Goal: Transaction & Acquisition: Purchase product/service

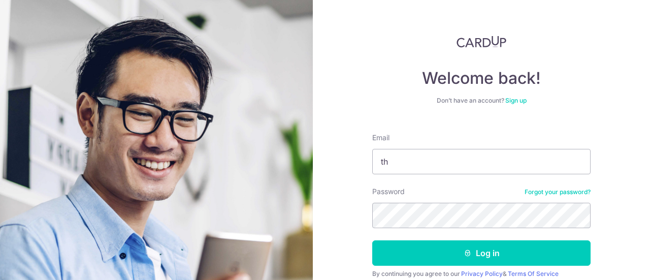
type input "th-phanie@hotmail.com"
click at [372, 240] on button "Log in" at bounding box center [481, 252] width 218 height 25
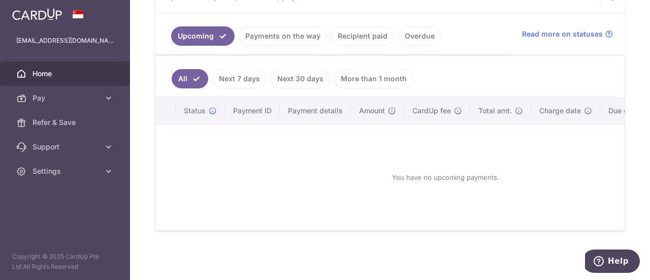
scroll to position [214, 0]
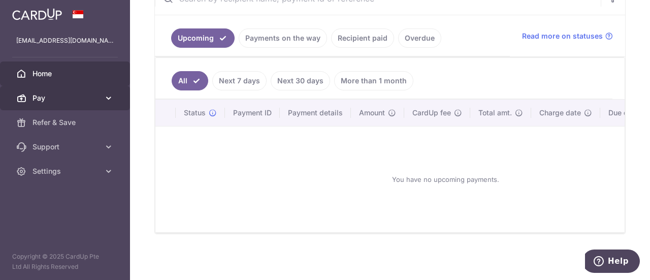
click at [60, 99] on span "Pay" at bounding box center [66, 98] width 67 height 10
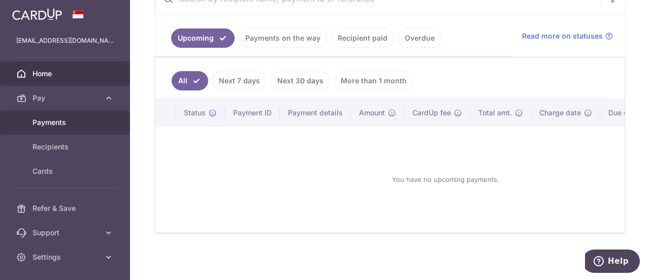
click at [77, 127] on span "Payments" at bounding box center [66, 122] width 67 height 10
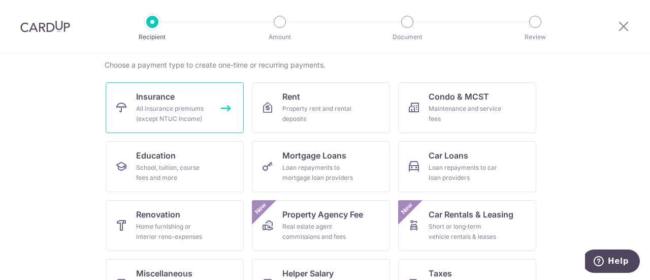
click at [170, 116] on div "All insurance premiums (except NTUC Income)" at bounding box center [172, 114] width 73 height 20
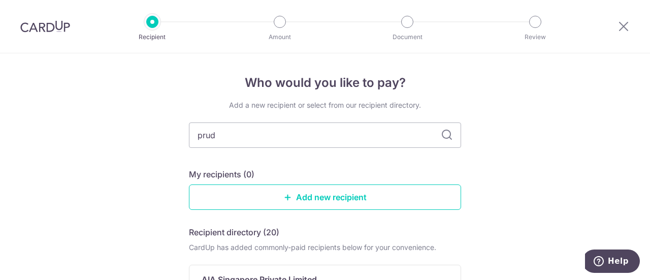
type input "prude"
type input "prudential"
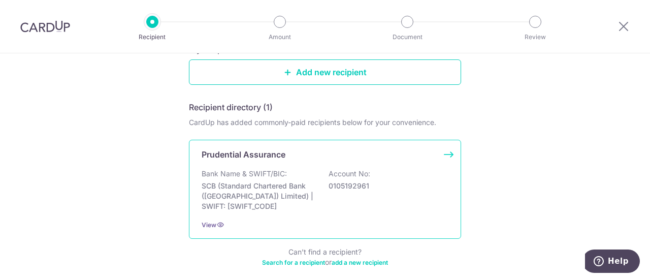
scroll to position [125, 0]
click at [382, 208] on div "Bank Name & SWIFT/BIC: SCB (Standard Chartered Bank (Singapore) Limited) | SWIF…" at bounding box center [325, 190] width 247 height 43
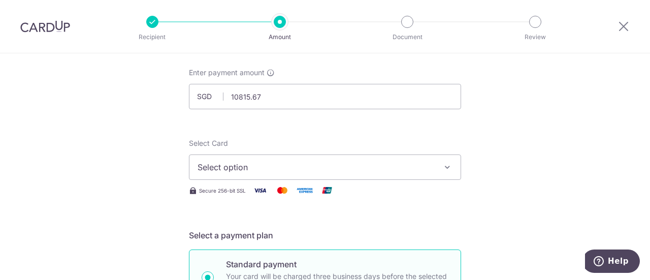
scroll to position [53, 0]
click at [302, 159] on button "Select option" at bounding box center [325, 166] width 272 height 25
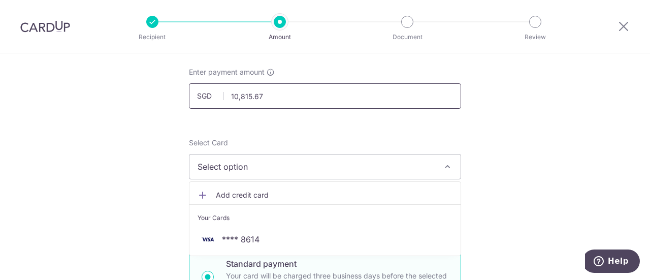
click at [350, 93] on input "10,815.67" at bounding box center [325, 95] width 272 height 25
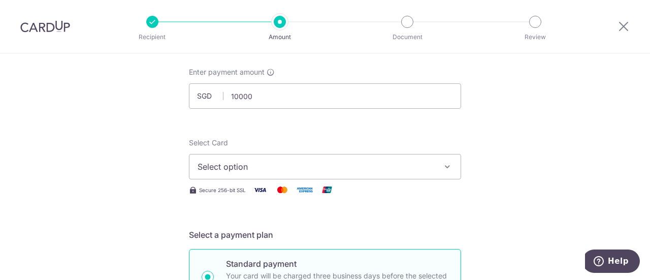
type input "10,000.00"
click at [334, 164] on span "Select option" at bounding box center [316, 167] width 237 height 12
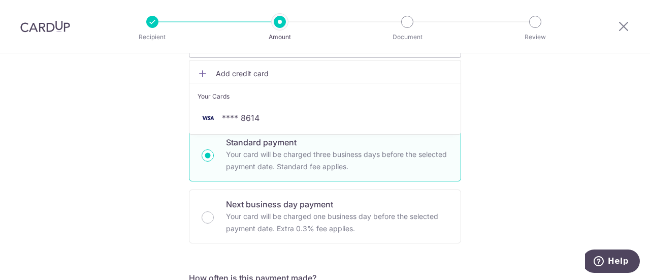
scroll to position [174, 0]
click at [261, 73] on span "Add credit card" at bounding box center [334, 74] width 237 height 10
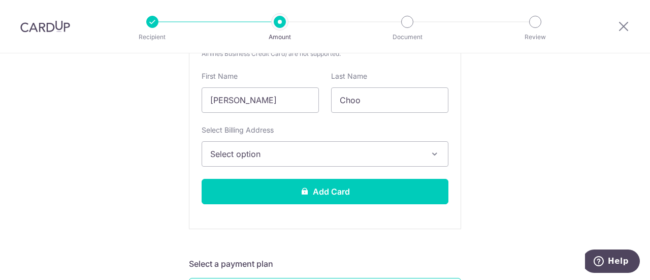
scroll to position [308, 0]
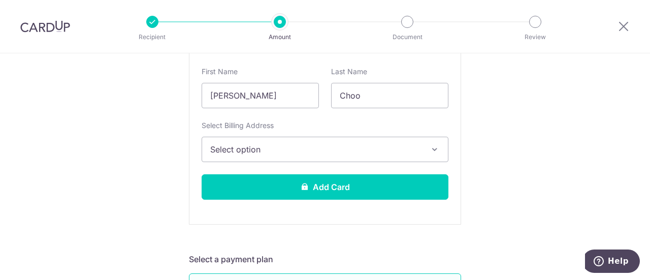
click at [286, 147] on span "Select option" at bounding box center [315, 149] width 211 height 12
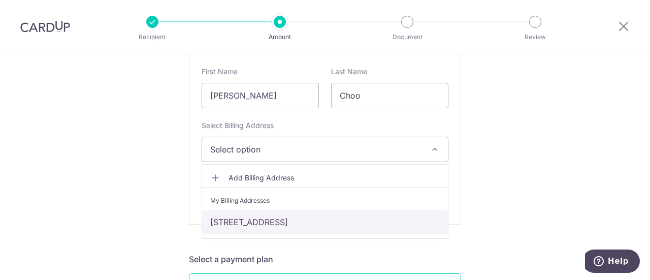
click at [300, 213] on link "[STREET_ADDRESS]" at bounding box center [325, 222] width 246 height 24
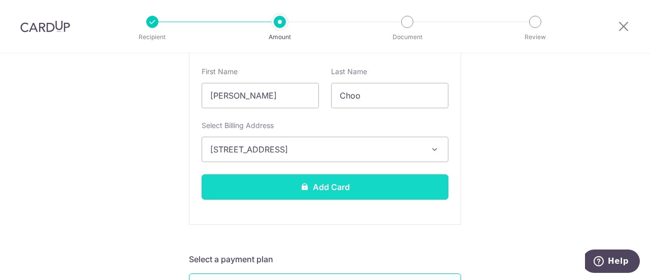
click at [370, 193] on button "Add Card" at bounding box center [325, 186] width 247 height 25
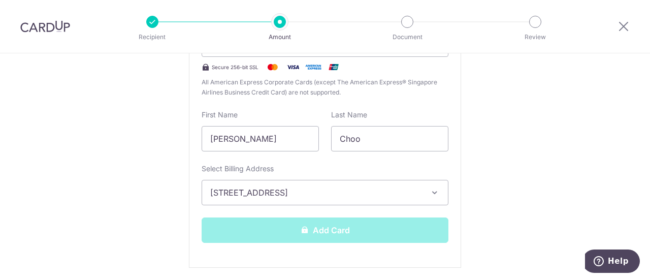
scroll to position [214, 0]
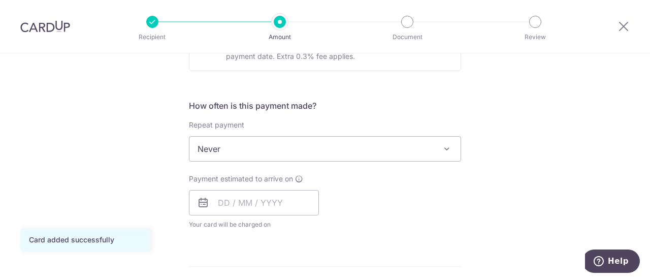
scroll to position [363, 0]
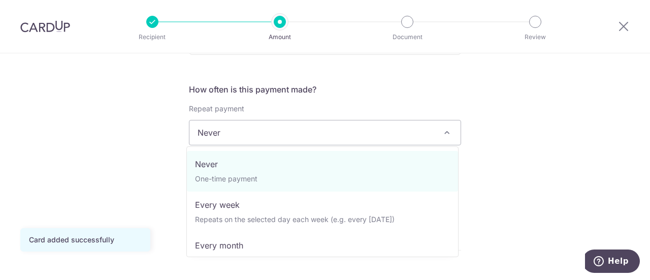
click at [402, 125] on span "Never" at bounding box center [325, 132] width 271 height 24
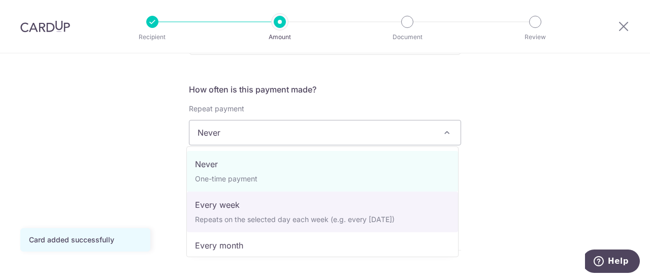
scroll to position [142, 0]
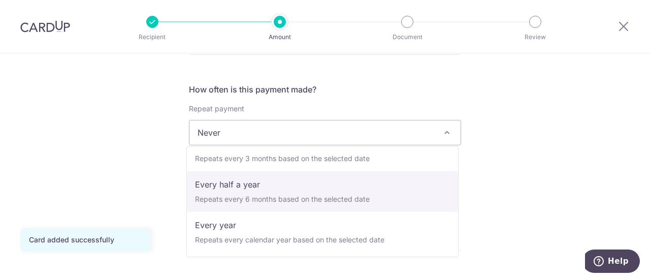
click at [547, 167] on div "Tell us more about your payment Enter payment amount SGD 10,000.00 10000.00 Car…" at bounding box center [325, 149] width 650 height 919
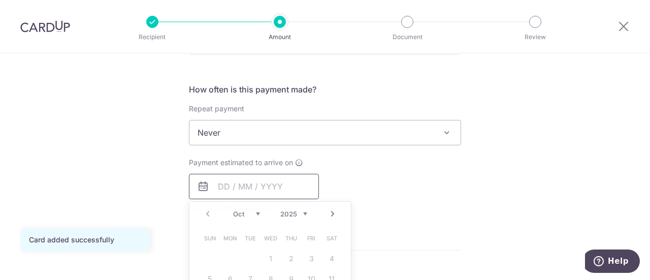
click at [252, 188] on input "text" at bounding box center [254, 186] width 130 height 25
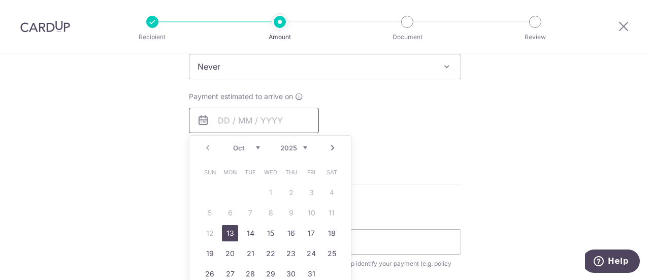
scroll to position [430, 0]
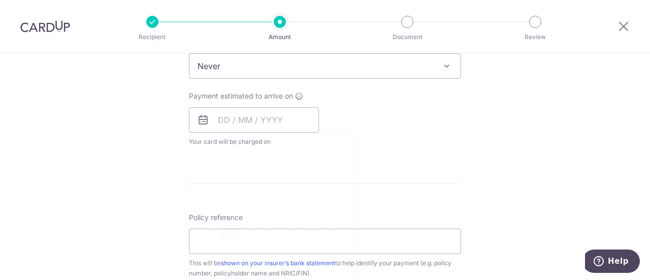
click at [382, 167] on form "Enter payment amount SGD 10,000.00 10000.00 Card added successfully Select Card…" at bounding box center [325, 93] width 272 height 804
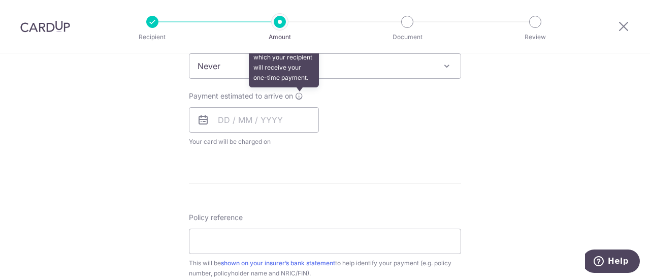
click at [297, 93] on icon at bounding box center [299, 96] width 8 height 8
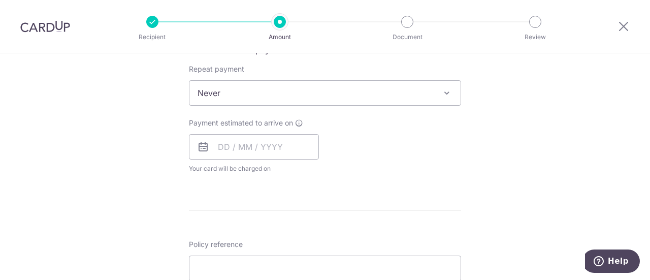
scroll to position [403, 0]
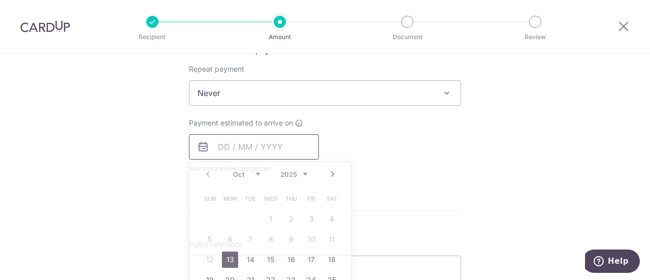
click at [220, 146] on input "text" at bounding box center [254, 146] width 130 height 25
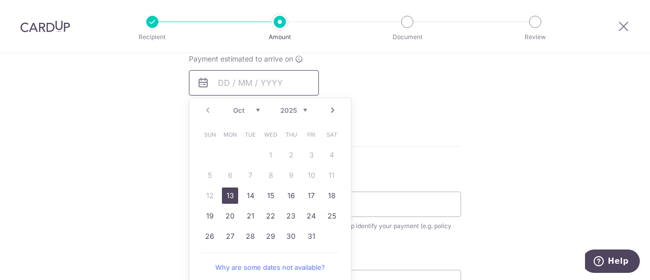
scroll to position [466, 0]
click at [228, 199] on link "13" at bounding box center [230, 196] width 16 height 16
type input "[DATE]"
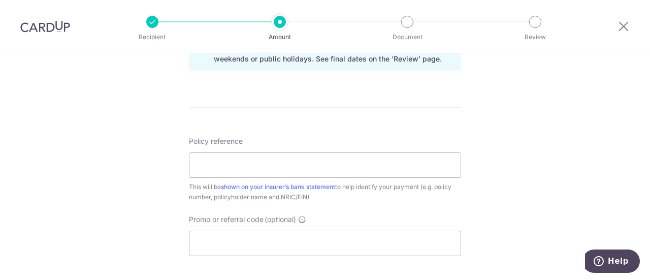
scroll to position [556, 0]
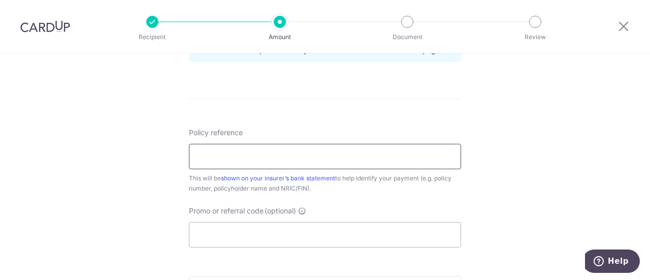
click at [323, 160] on input "Policy reference" at bounding box center [325, 156] width 272 height 25
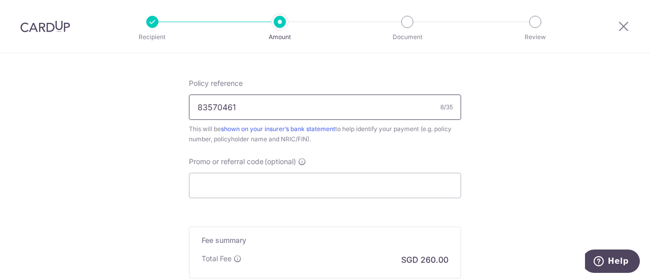
scroll to position [608, 0]
type input "83570461"
click at [310, 173] on input "Promo or referral code (optional)" at bounding box center [325, 182] width 272 height 25
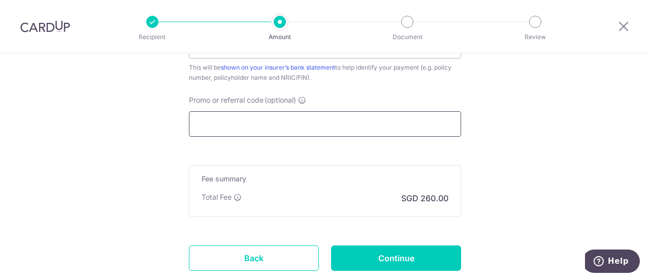
scroll to position [693, 0]
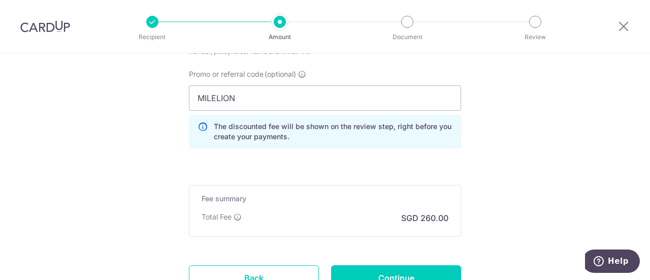
click at [387, 91] on input "MILELION" at bounding box center [325, 97] width 272 height 25
click button "Add Card" at bounding box center [0, 0] width 0 height 0
drag, startPoint x: 272, startPoint y: 104, endPoint x: 177, endPoint y: 100, distance: 95.6
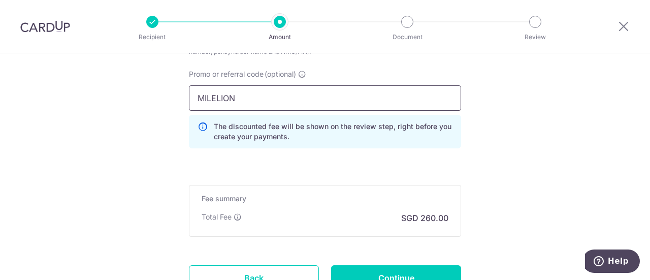
paste input "CTAX25"
type input "MCTAX25N"
click at [316, 149] on div "Promo or referral code (optional) MCTAX25N The discounted fee will be shown on …" at bounding box center [325, 112] width 285 height 87
click at [324, 93] on input "MCTAX25N" at bounding box center [325, 97] width 272 height 25
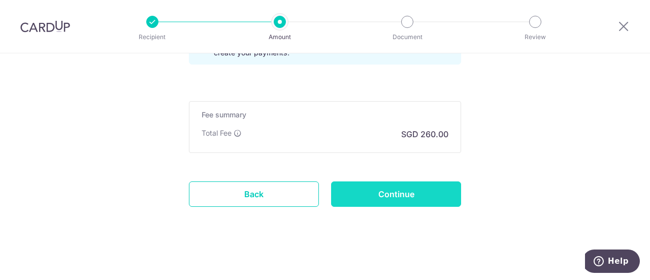
click at [405, 195] on input "Continue" at bounding box center [396, 193] width 130 height 25
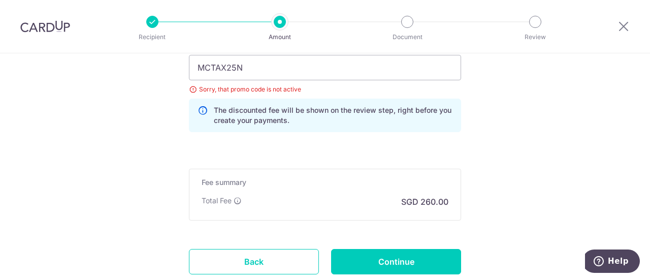
scroll to position [673, 0]
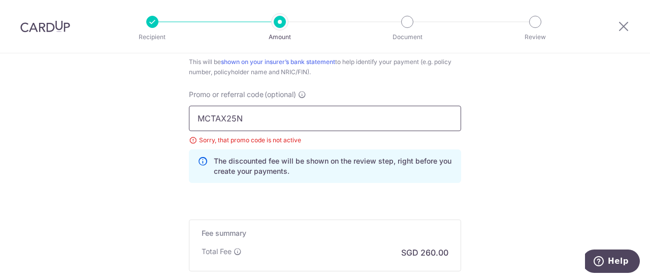
drag, startPoint x: 307, startPoint y: 122, endPoint x: 181, endPoint y: 121, distance: 126.0
click at [183, 121] on div "Promo or referral code (optional) MCTAX25N Sorry, that promo code is not active…" at bounding box center [325, 140] width 285 height 102
paste input "text"
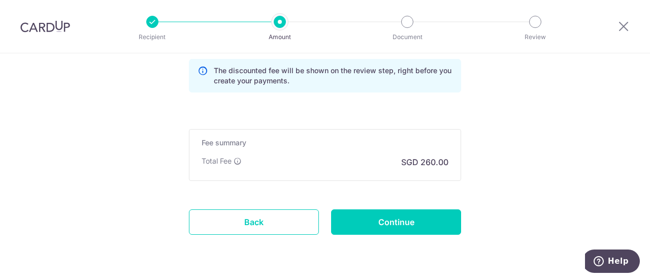
scroll to position [787, 0]
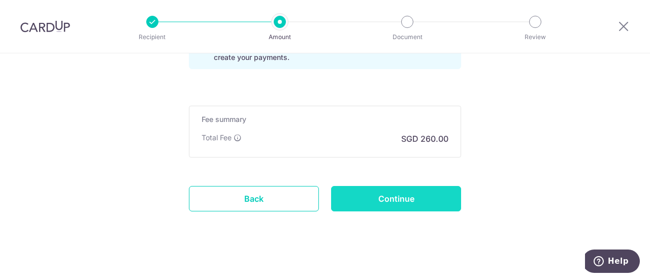
type input "MCTAX25"
click at [404, 188] on input "Continue" at bounding box center [396, 198] width 130 height 25
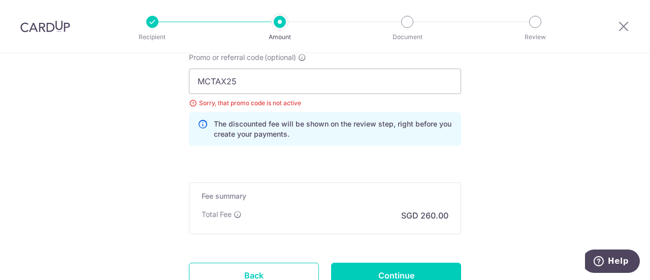
scroll to position [709, 0]
drag, startPoint x: 310, startPoint y: 77, endPoint x: 193, endPoint y: 77, distance: 117.4
click at [193, 77] on input "MCTAX25" at bounding box center [325, 81] width 272 height 25
paste input "OFF2"
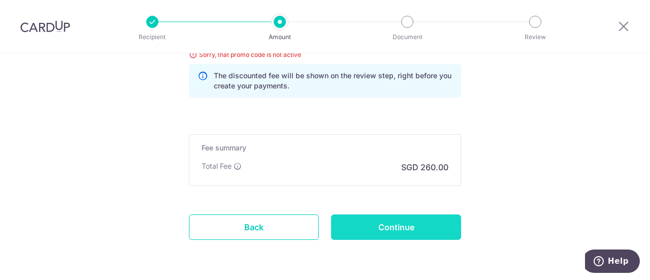
type input "OFF225"
click at [410, 234] on input "Continue" at bounding box center [396, 226] width 130 height 25
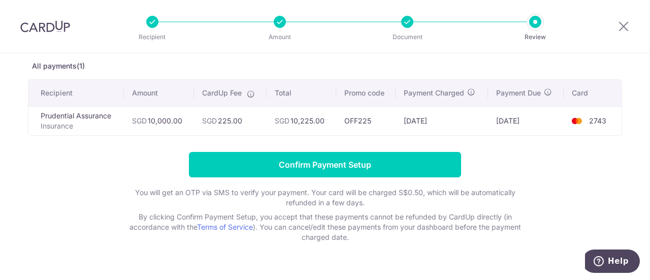
scroll to position [50, 0]
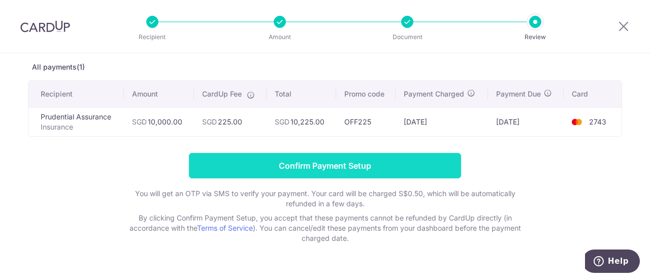
click at [363, 159] on input "Confirm Payment Setup" at bounding box center [325, 165] width 272 height 25
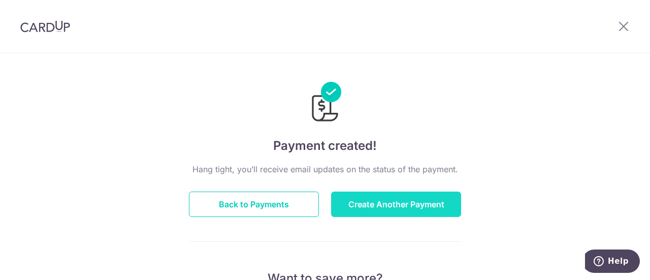
click at [390, 202] on button "Create Another Payment" at bounding box center [396, 204] width 130 height 25
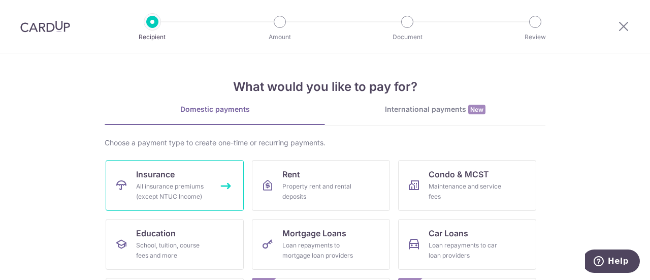
click at [171, 175] on span "Insurance" at bounding box center [155, 174] width 39 height 12
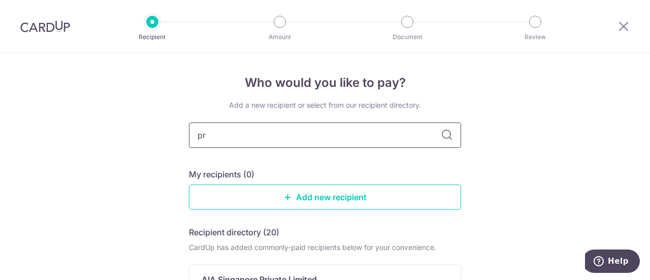
type input "pru"
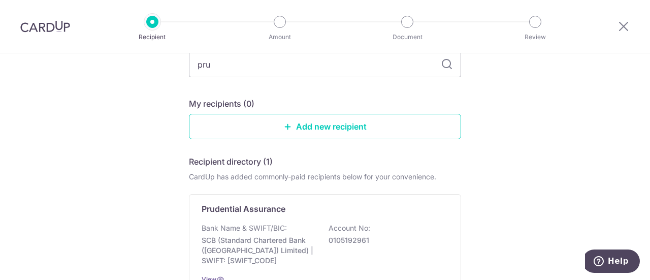
scroll to position [83, 0]
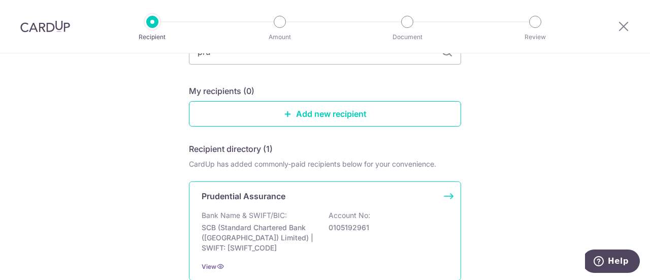
click at [266, 207] on div "Prudential Assurance Bank Name & SWIFT/BIC: SCB (Standard Chartered Bank (Singa…" at bounding box center [325, 230] width 272 height 99
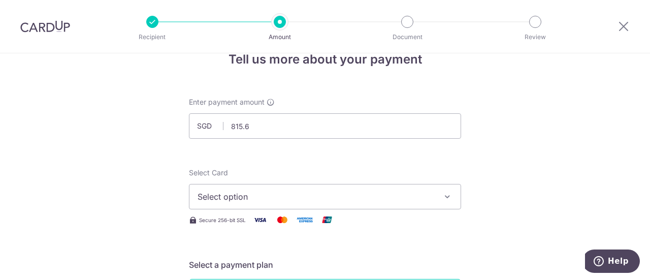
type input "815.67"
click at [274, 200] on span "Select option" at bounding box center [316, 197] width 237 height 12
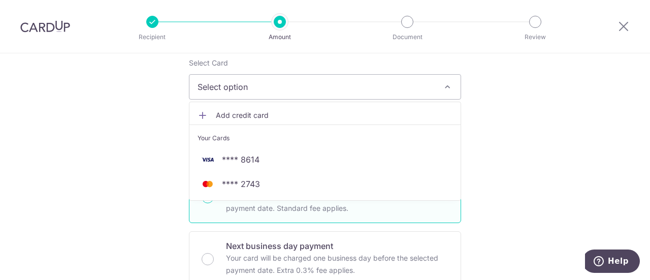
scroll to position [134, 0]
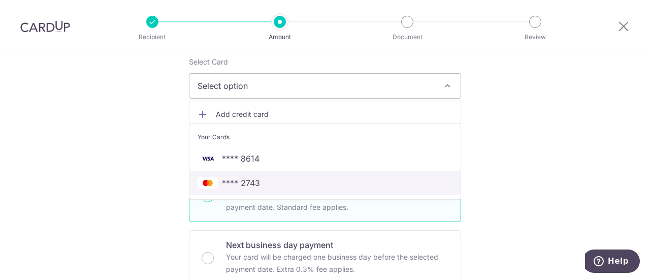
click at [308, 185] on span "**** 2743" at bounding box center [325, 183] width 255 height 12
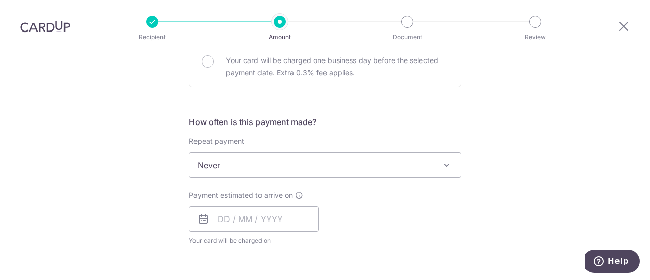
scroll to position [329, 0]
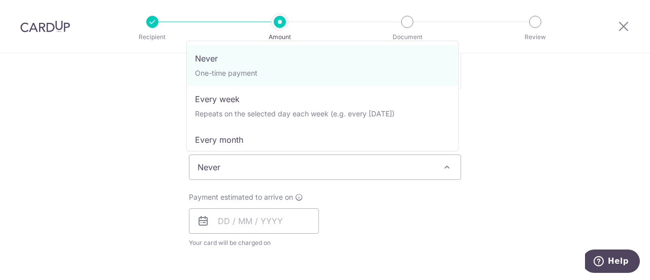
click at [354, 155] on span "Never" at bounding box center [325, 167] width 271 height 24
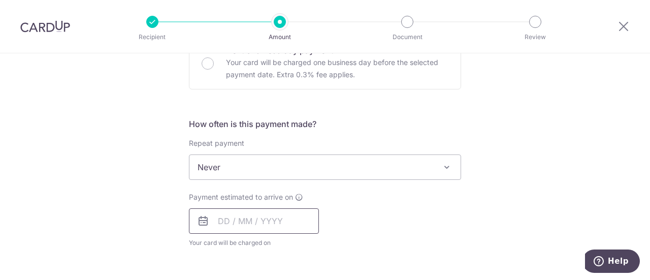
drag, startPoint x: 284, startPoint y: 236, endPoint x: 273, endPoint y: 225, distance: 15.1
click at [273, 225] on div "Payment estimated to arrive on Your card will be charged on for the first payme…" at bounding box center [254, 220] width 130 height 56
click at [273, 225] on input "text" at bounding box center [254, 220] width 130 height 25
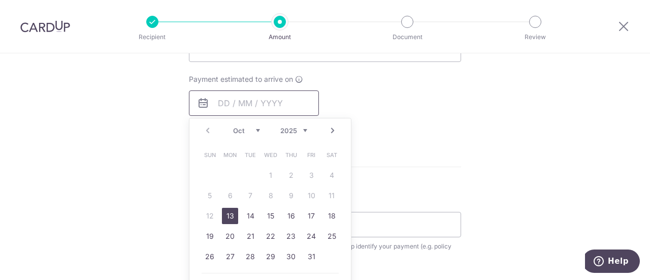
scroll to position [454, 0]
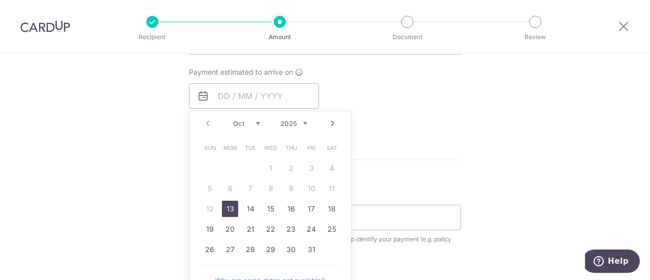
click at [224, 208] on link "13" at bounding box center [230, 209] width 16 height 16
type input "[DATE]"
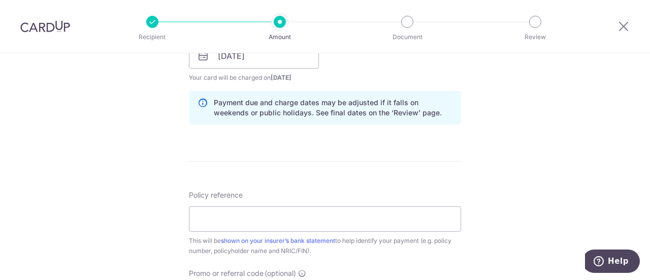
scroll to position [519, 0]
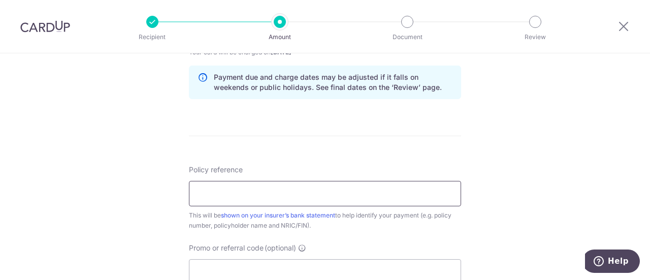
click at [386, 196] on input "Policy reference" at bounding box center [325, 193] width 272 height 25
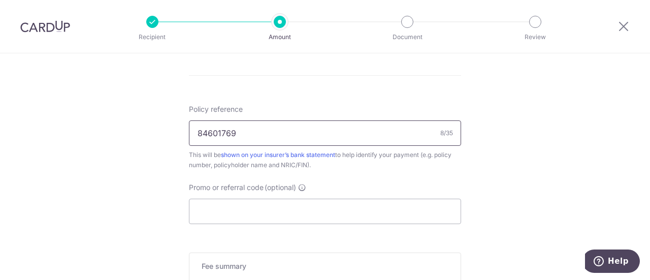
scroll to position [580, 0]
type input "84601769"
click at [344, 211] on input "Promo or referral code (optional)" at bounding box center [325, 210] width 272 height 25
paste input "OFF225"
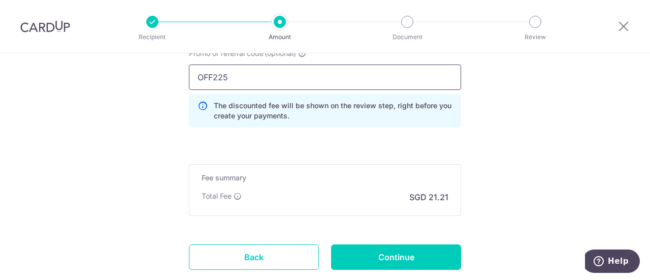
scroll to position [759, 0]
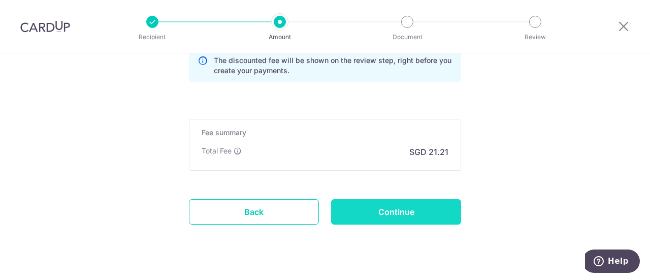
type input "OFF225"
click at [433, 209] on input "Continue" at bounding box center [396, 211] width 130 height 25
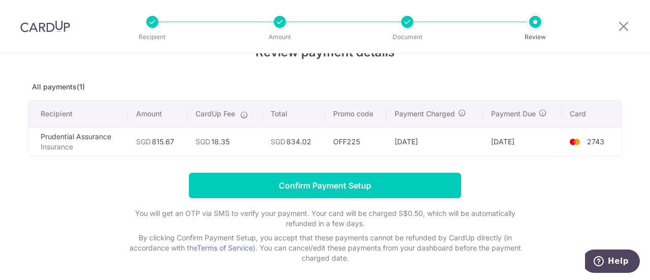
scroll to position [33, 0]
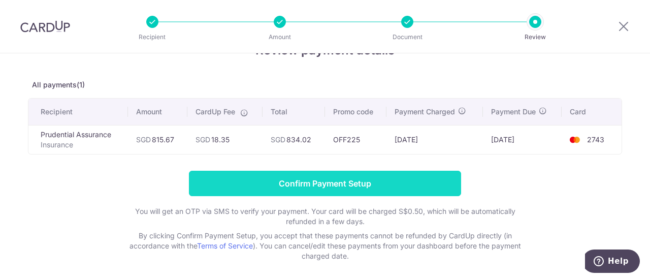
click at [333, 180] on input "Confirm Payment Setup" at bounding box center [325, 183] width 272 height 25
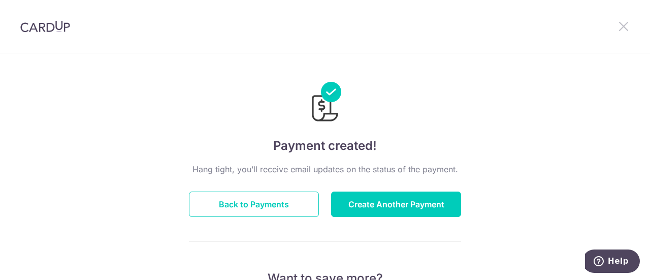
click at [630, 26] on icon at bounding box center [624, 26] width 12 height 13
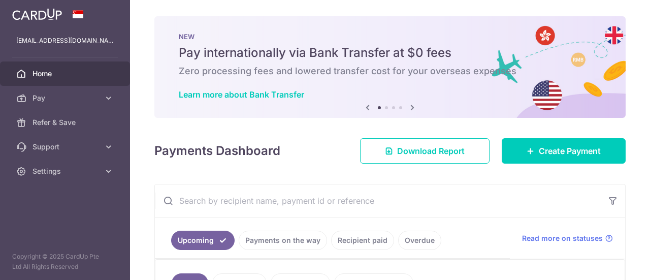
click at [630, 26] on div "× Pause Schedule Pause all future payments in this series Pause just this one p…" at bounding box center [390, 140] width 520 height 280
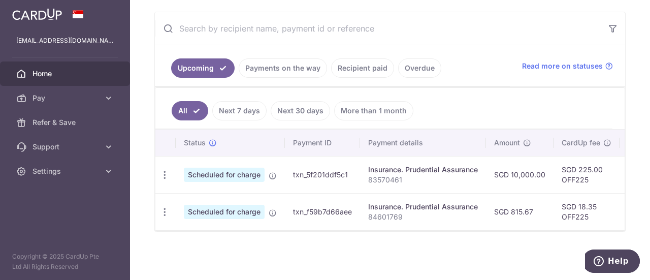
scroll to position [173, 0]
